Goal: Information Seeking & Learning: Learn about a topic

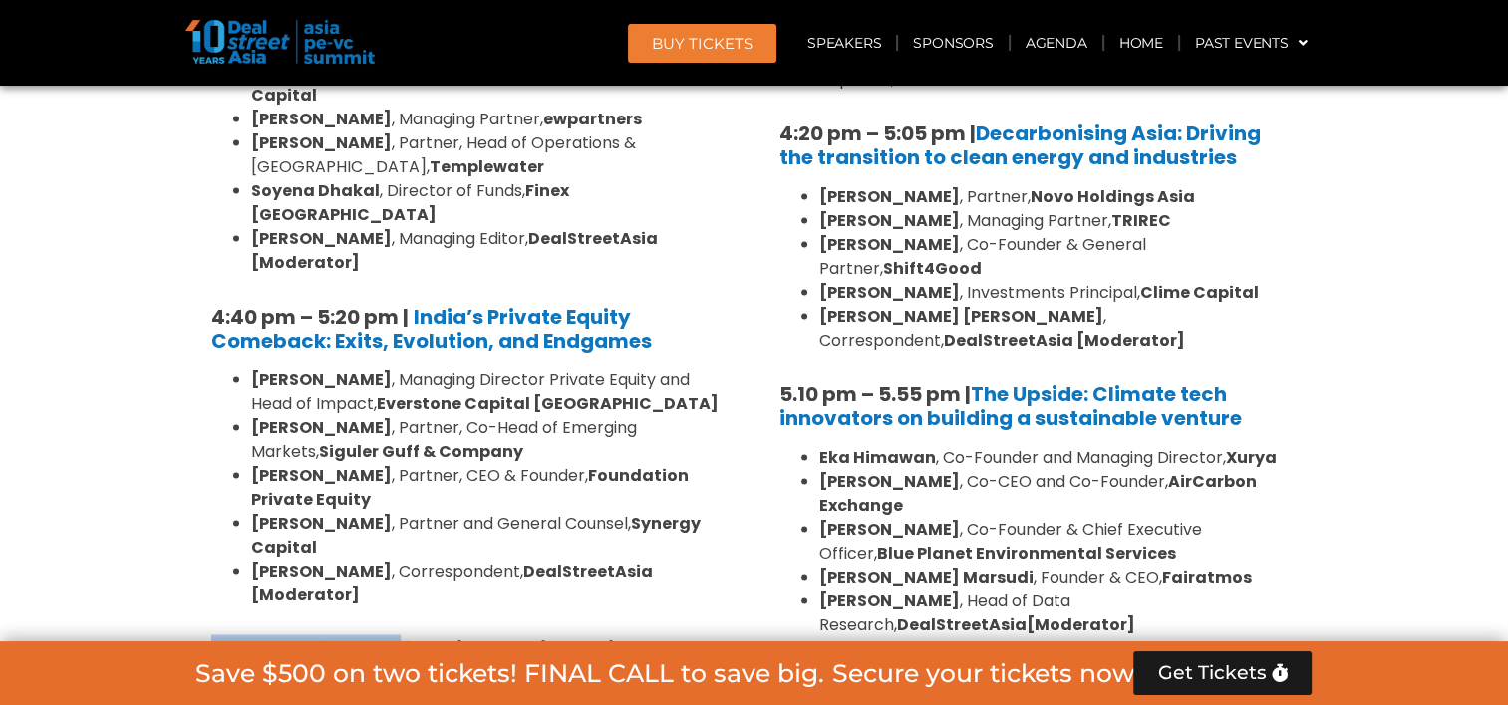
scroll to position [3739, 0]
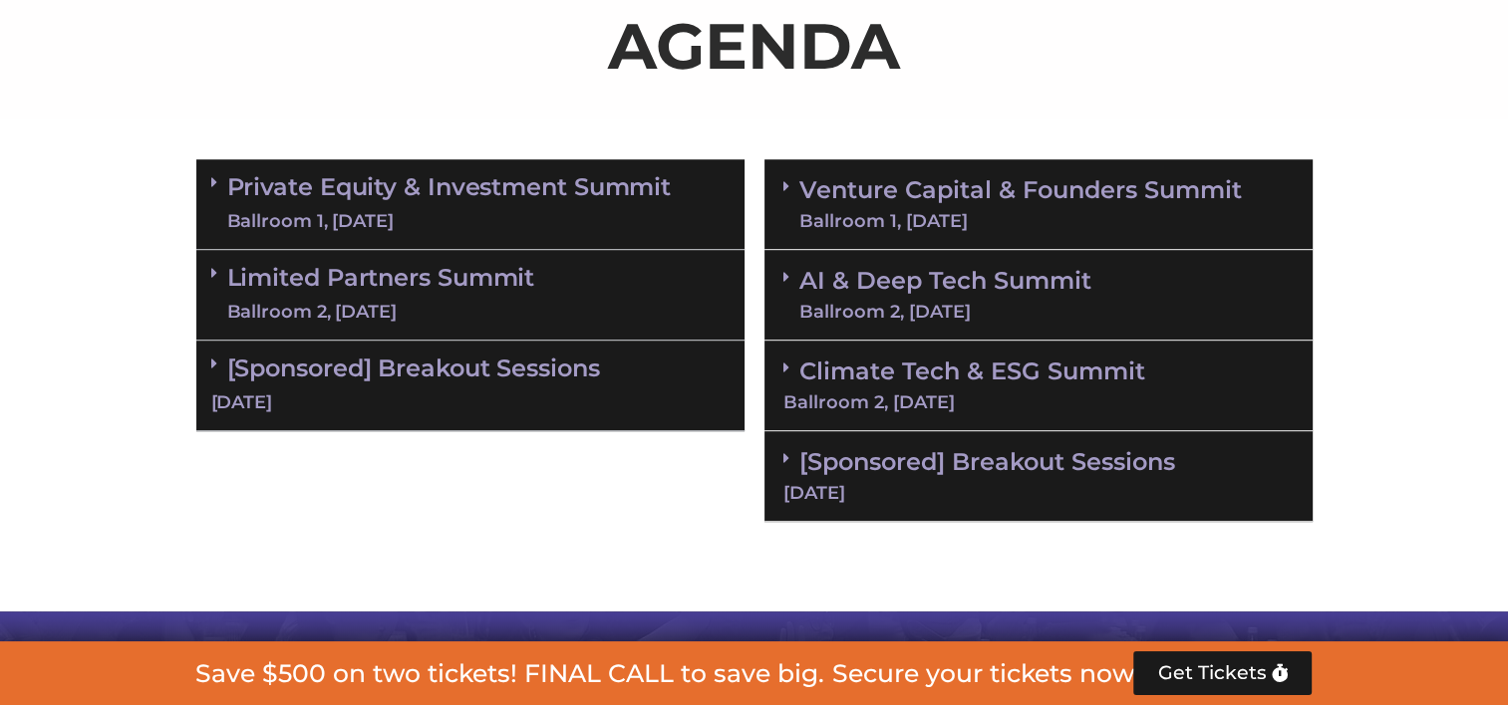
scroll to position [1295, 0]
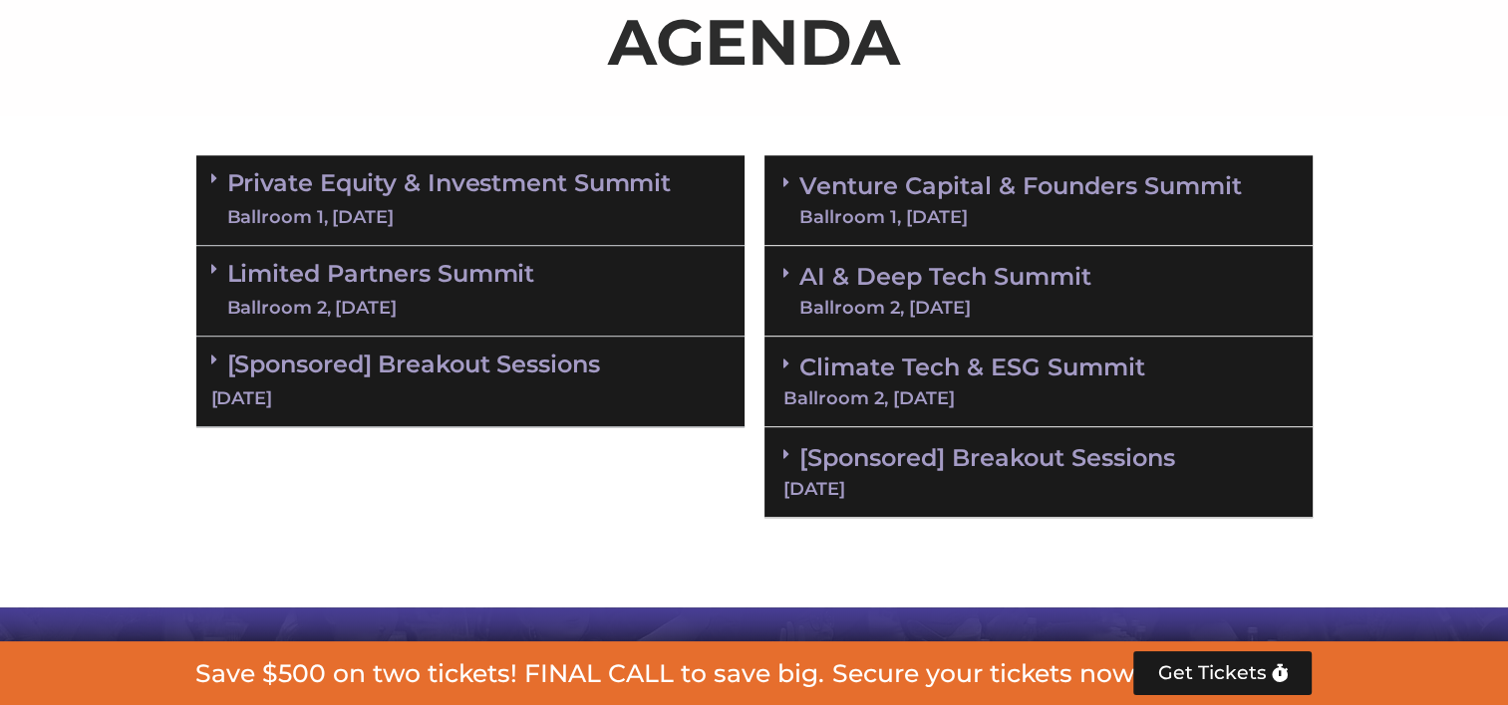
drag, startPoint x: 965, startPoint y: 288, endPoint x: 968, endPoint y: 300, distance: 12.3
click at [965, 288] on link "AI & Deep Tech Summit Ballroom 2, [DATE]" at bounding box center [945, 291] width 292 height 52
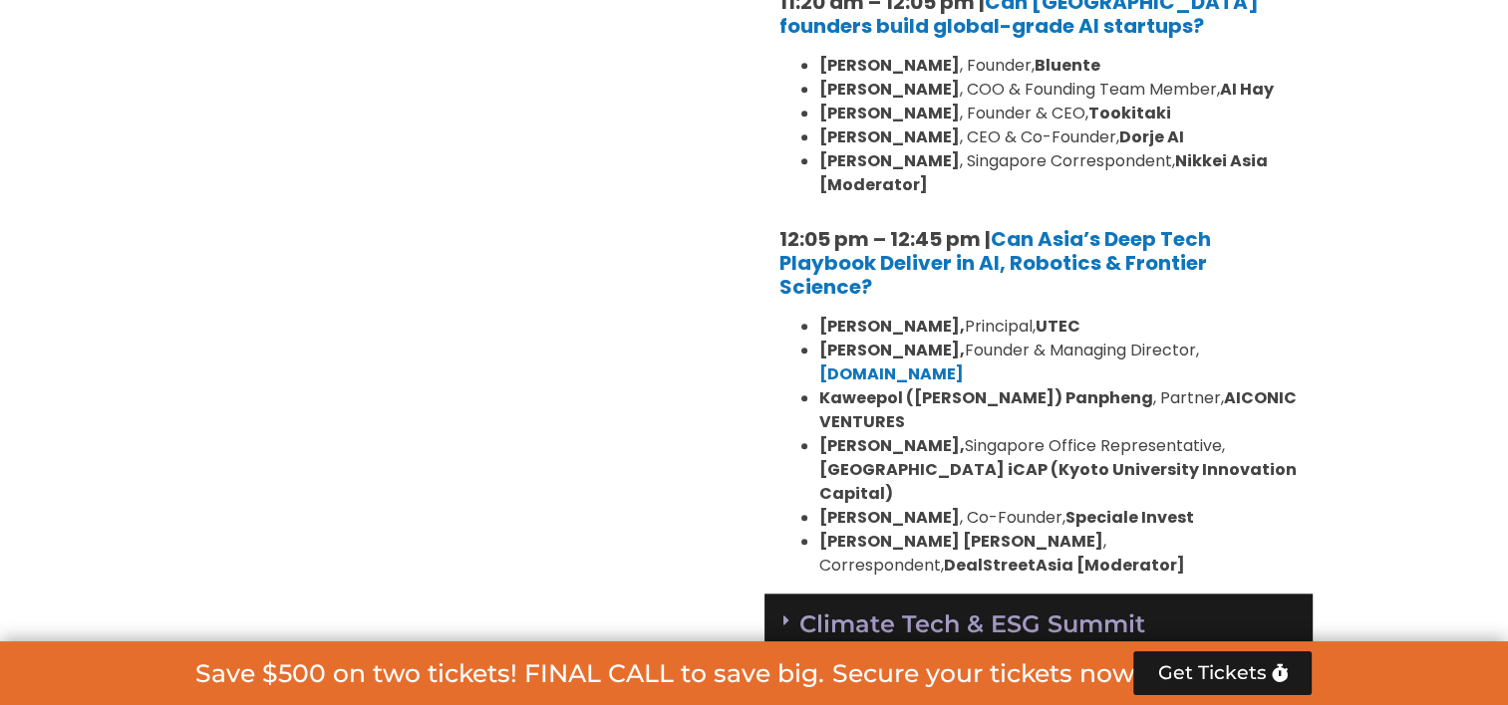
scroll to position [1993, 0]
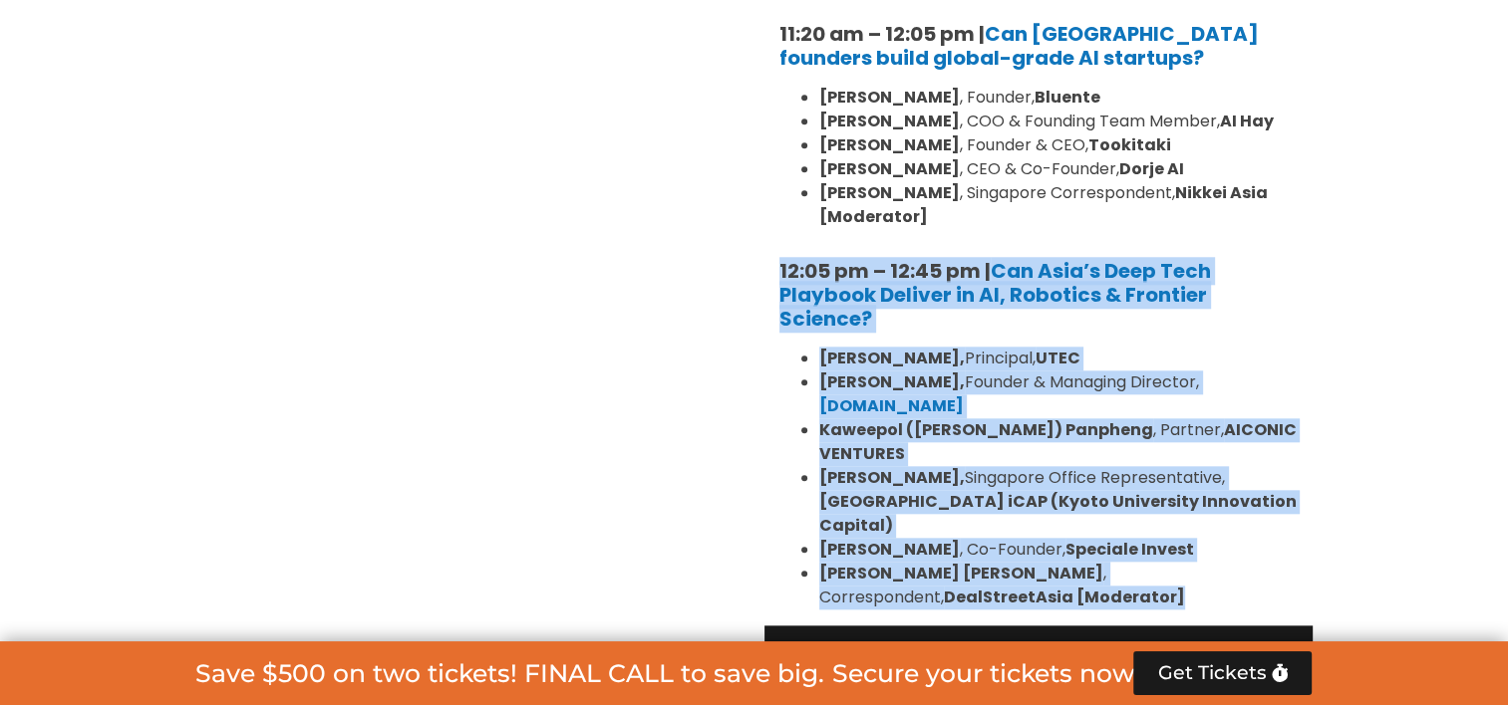
drag, startPoint x: 960, startPoint y: 548, endPoint x: 769, endPoint y: 275, distance: 332.8
click at [769, 275] on div "10:30 am – 10:35 am | Welcome address to AI and Deep Tech summit by [PERSON_NAM…" at bounding box center [1038, 131] width 548 height 987
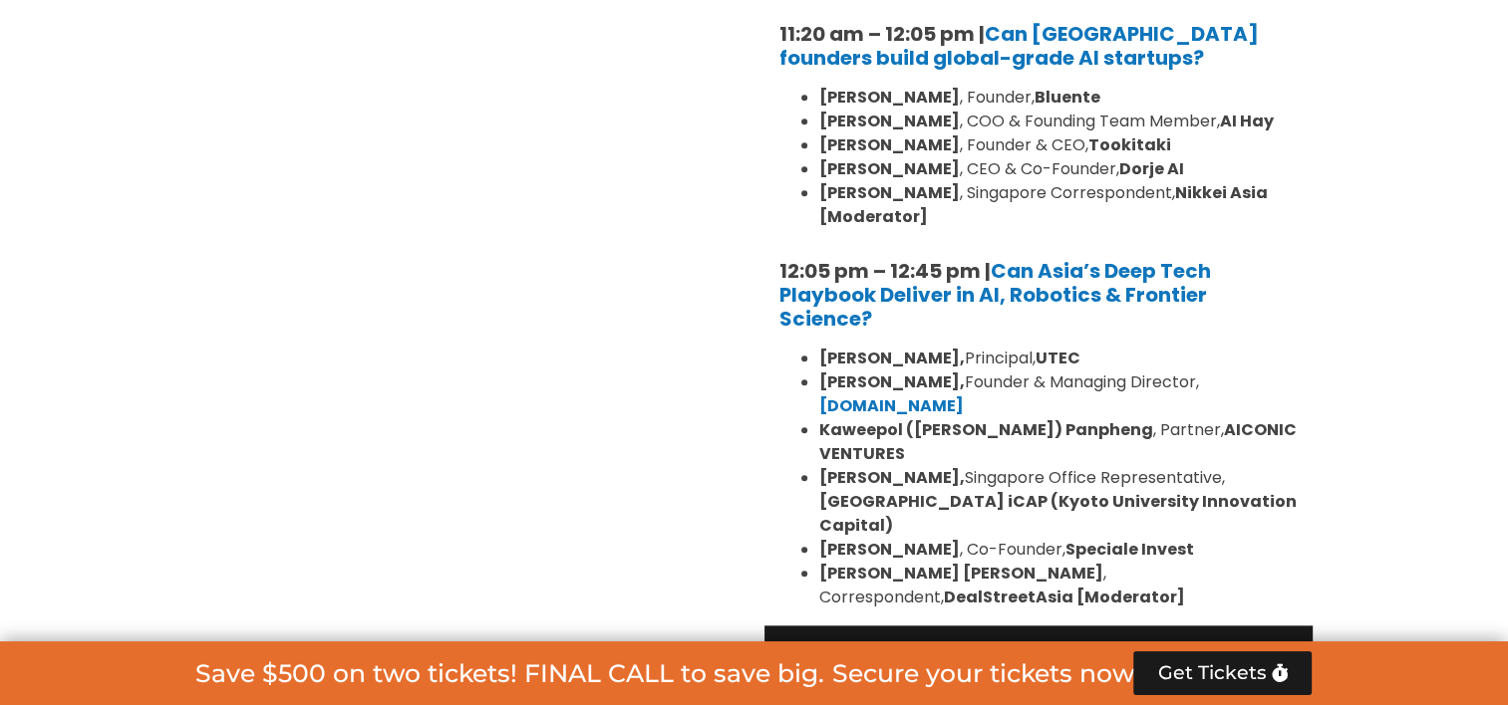
drag, startPoint x: 769, startPoint y: 275, endPoint x: 659, endPoint y: 319, distance: 119.0
click at [659, 319] on div "Private Equity & Investment Summit Ballroom 1, [DATE] 8:00 am – 9:00 am | Regis…" at bounding box center [470, 132] width 568 height 1369
